Goal: Task Accomplishment & Management: Manage account settings

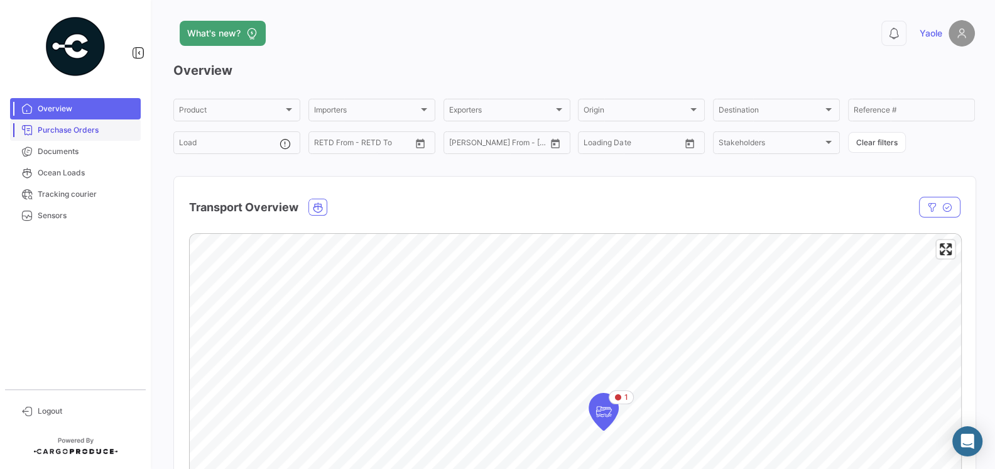
click at [80, 124] on span "Purchase Orders" at bounding box center [87, 129] width 98 height 11
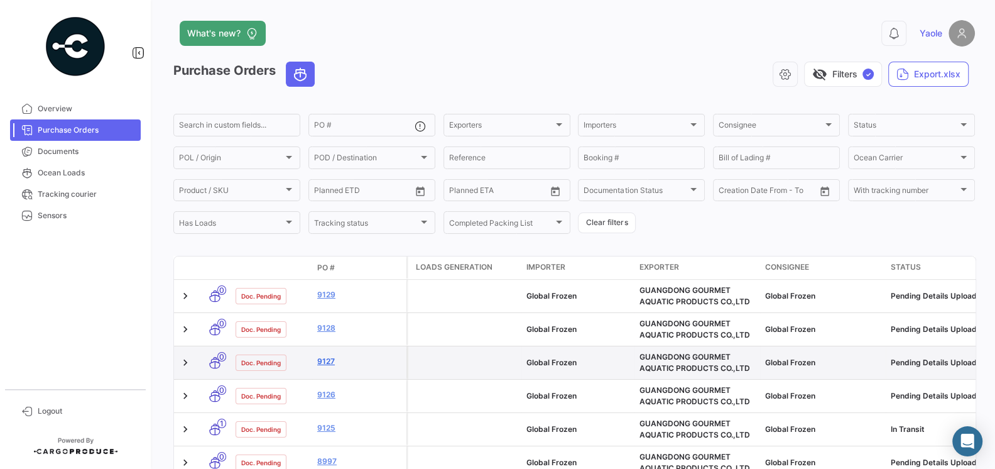
click at [326, 361] on link "9127" at bounding box center [359, 361] width 84 height 11
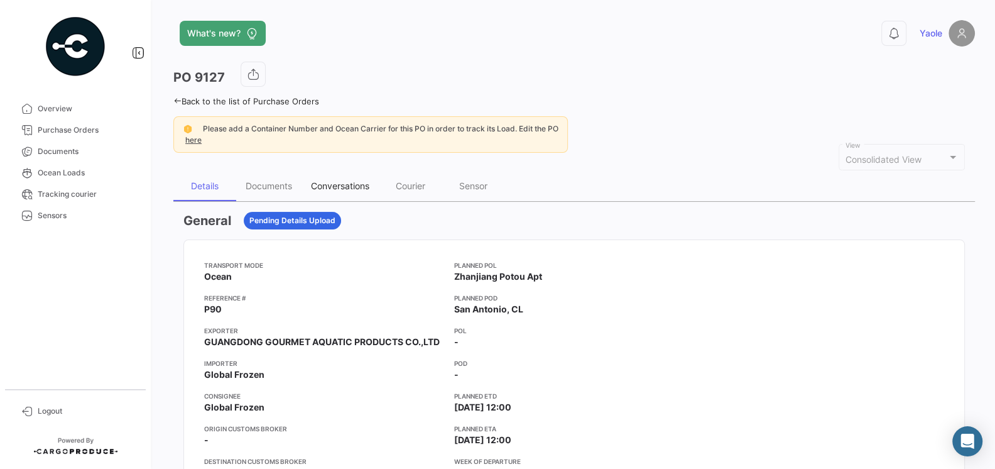
click at [346, 177] on div "Conversations" at bounding box center [340, 186] width 77 height 30
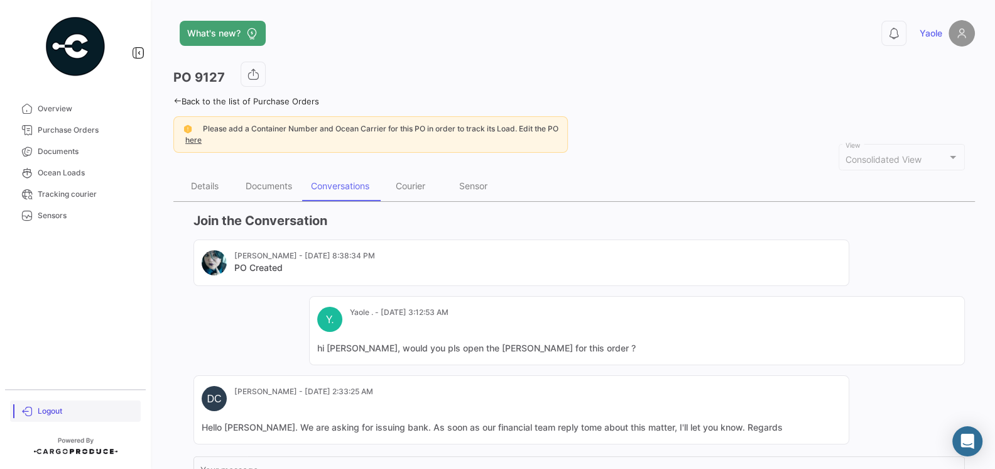
click at [34, 407] on link "Logout" at bounding box center [75, 410] width 131 height 21
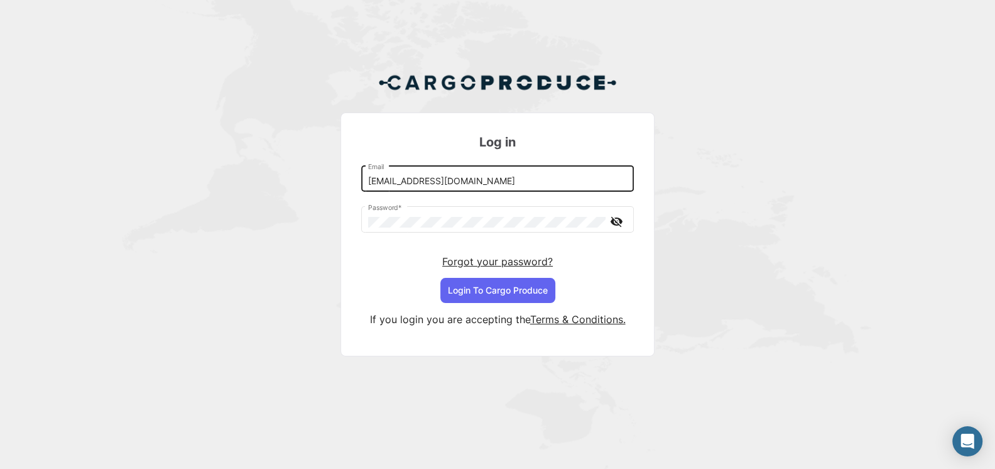
click at [414, 185] on input "[EMAIL_ADDRESS][DOMAIN_NAME]" at bounding box center [497, 181] width 259 height 11
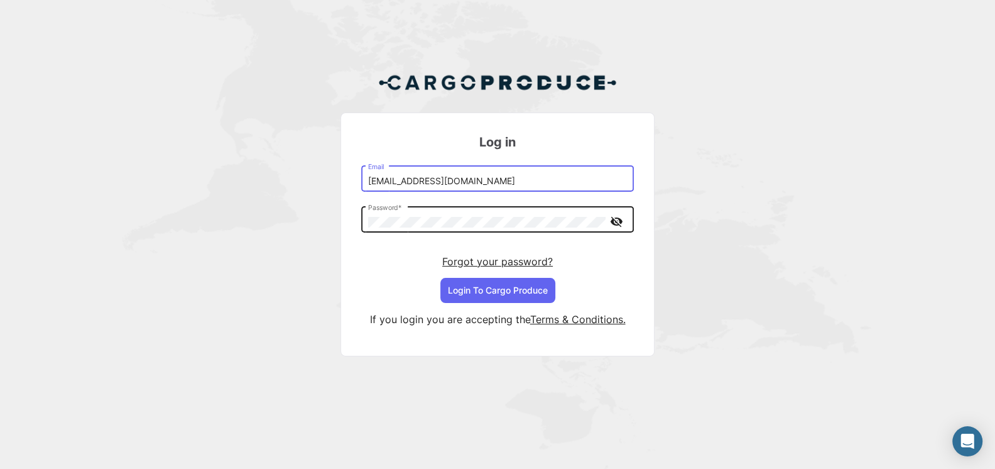
type input "[EMAIL_ADDRESS][DOMAIN_NAME]"
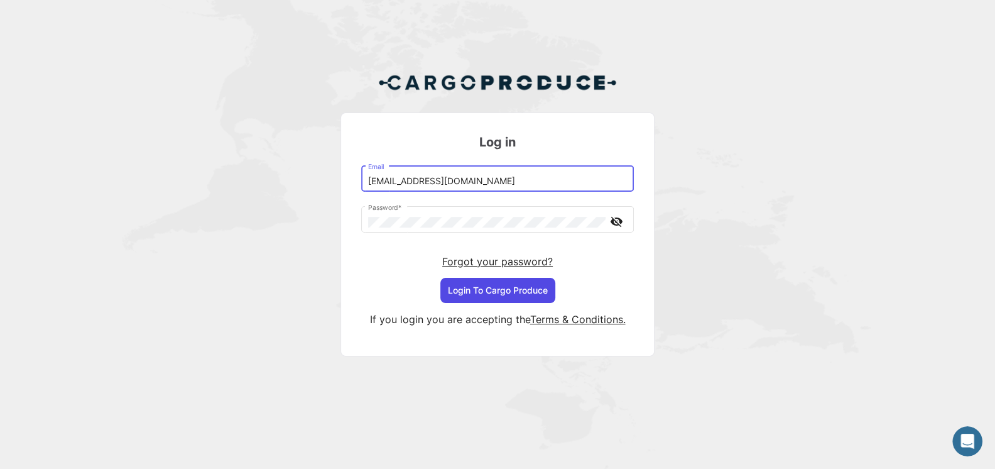
click at [526, 290] on button "Login To Cargo Produce" at bounding box center [497, 290] width 115 height 25
